Goal: Find specific page/section: Find specific page/section

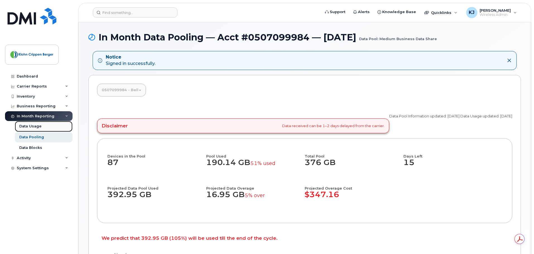
click at [38, 126] on div "Data Usage" at bounding box center [30, 126] width 22 height 5
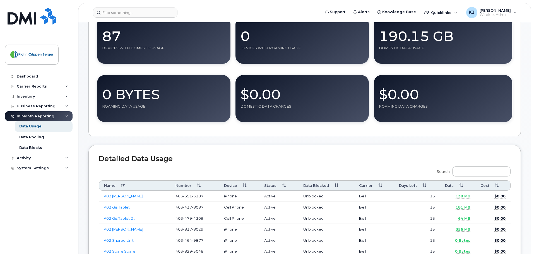
scroll to position [112, 0]
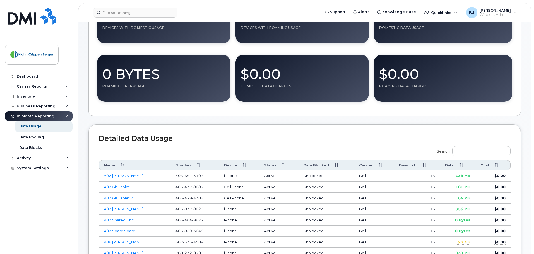
click at [453, 166] on th "Data" at bounding box center [457, 165] width 35 height 10
